Goal: Check status: Check status

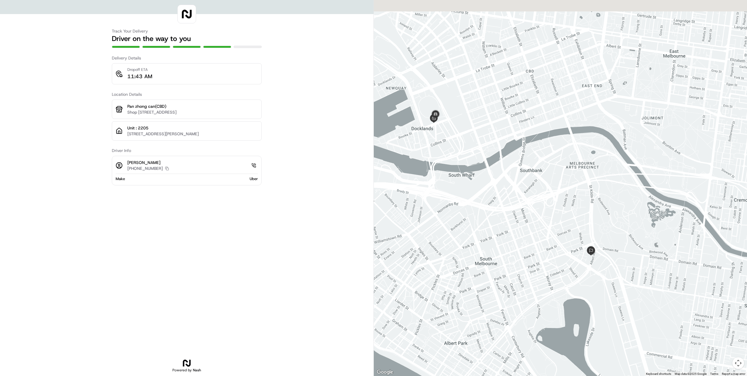
drag, startPoint x: 460, startPoint y: 148, endPoint x: 462, endPoint y: 170, distance: 21.8
click at [462, 170] on div at bounding box center [560, 188] width 373 height 376
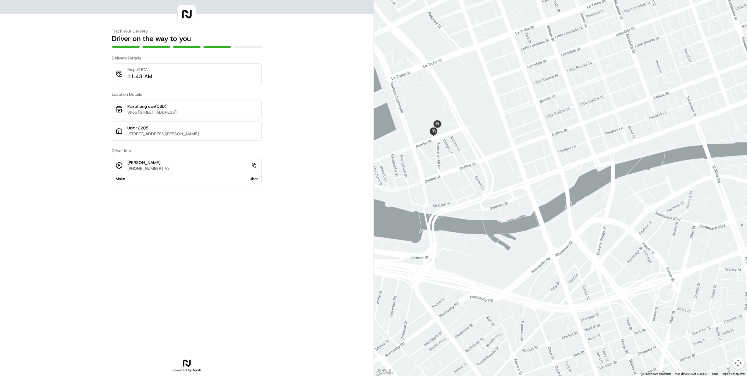
click at [474, 206] on div at bounding box center [560, 188] width 373 height 376
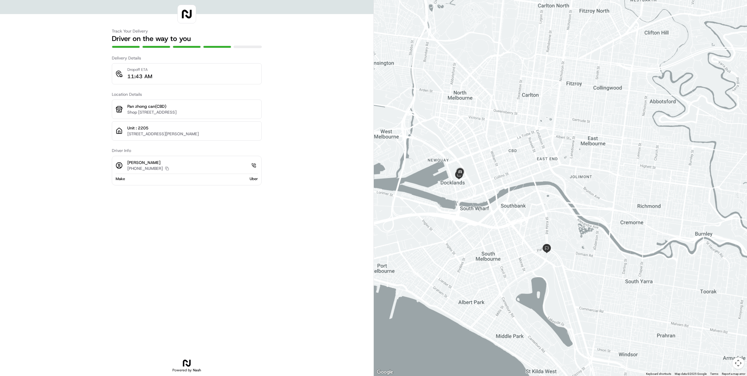
drag, startPoint x: 456, startPoint y: 213, endPoint x: 452, endPoint y: 211, distance: 4.2
click at [454, 212] on div at bounding box center [560, 188] width 373 height 376
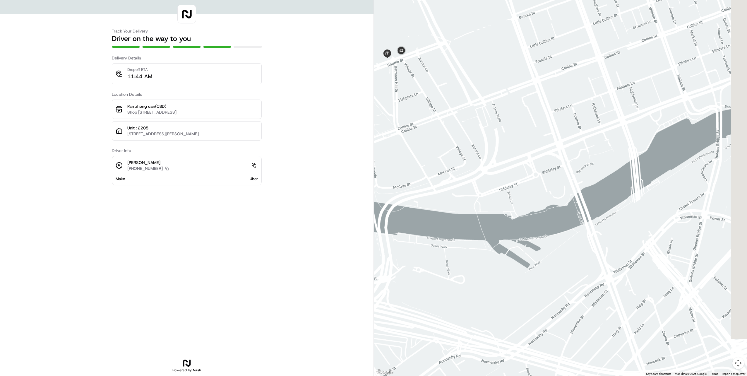
click at [408, 81] on div at bounding box center [560, 188] width 373 height 376
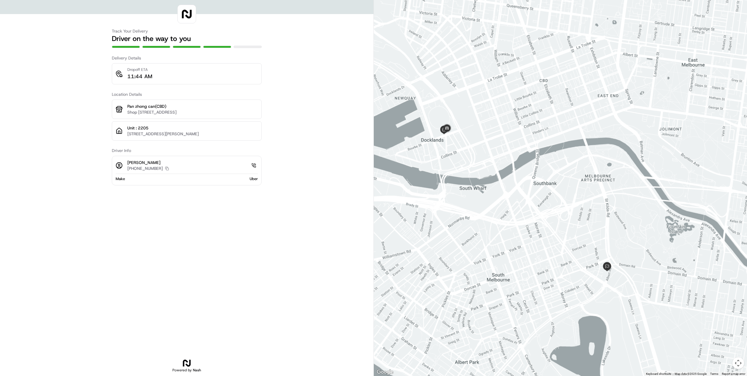
drag, startPoint x: 519, startPoint y: 159, endPoint x: 470, endPoint y: 154, distance: 48.9
click at [471, 155] on div at bounding box center [560, 188] width 373 height 376
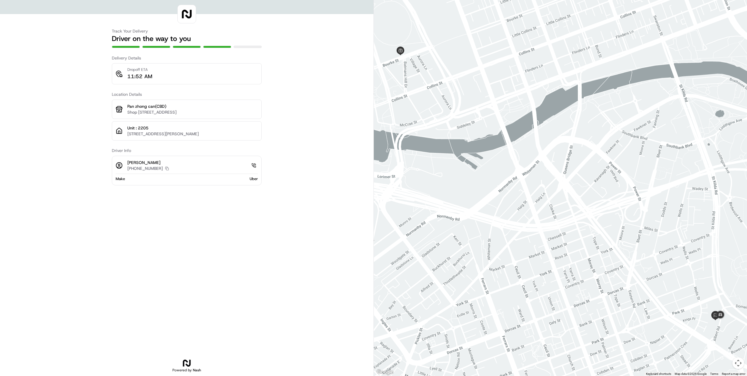
drag, startPoint x: 448, startPoint y: 243, endPoint x: 430, endPoint y: 243, distance: 17.3
click at [431, 244] on div at bounding box center [560, 188] width 373 height 376
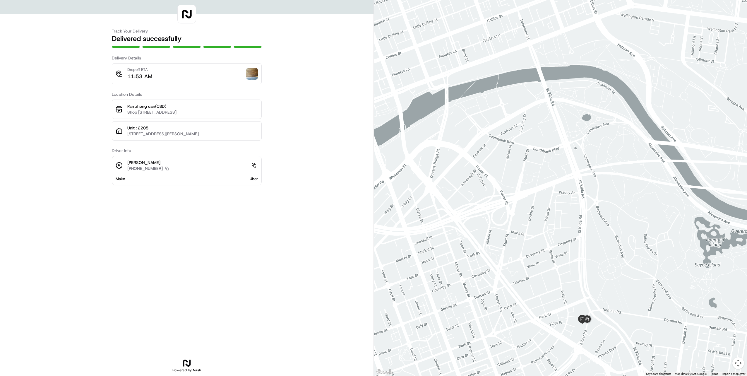
click at [246, 73] on div "Dropoff ETA 11:53 AM" at bounding box center [187, 73] width 142 height 13
click at [254, 73] on img at bounding box center [252, 74] width 12 height 12
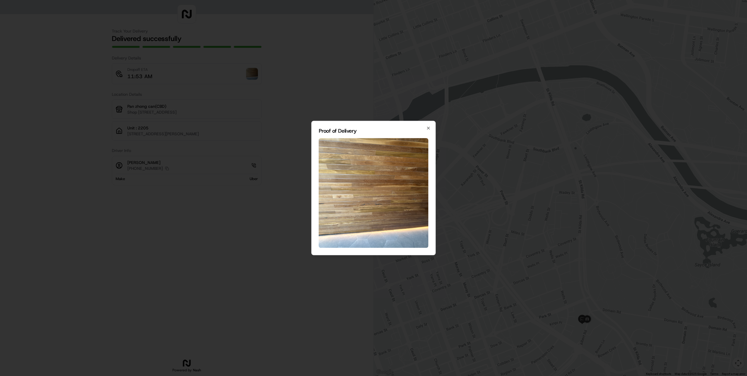
click at [460, 186] on div at bounding box center [373, 188] width 747 height 376
